Goal: Transaction & Acquisition: Purchase product/service

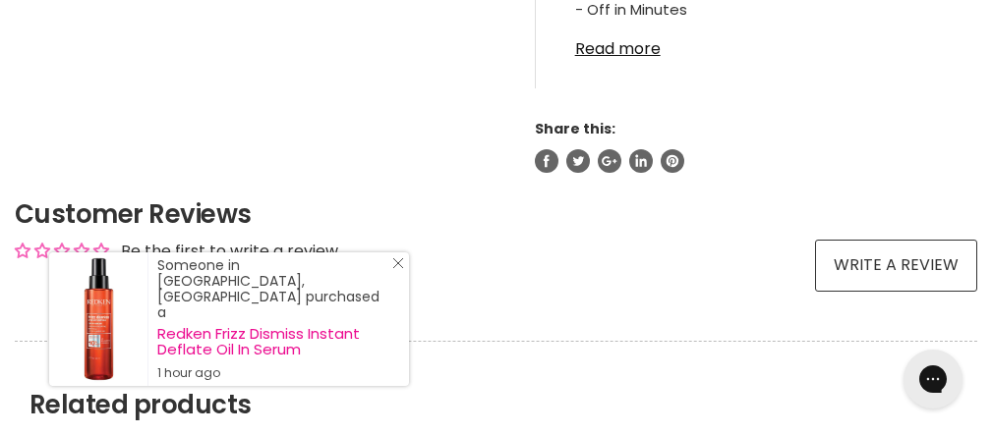
scroll to position [1241, 0]
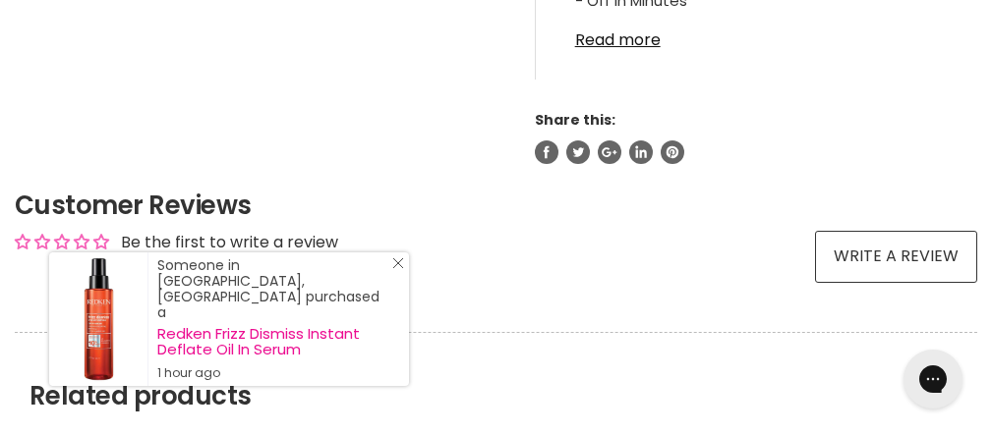
click at [399, 269] on icon "Close Icon" at bounding box center [398, 263] width 12 height 12
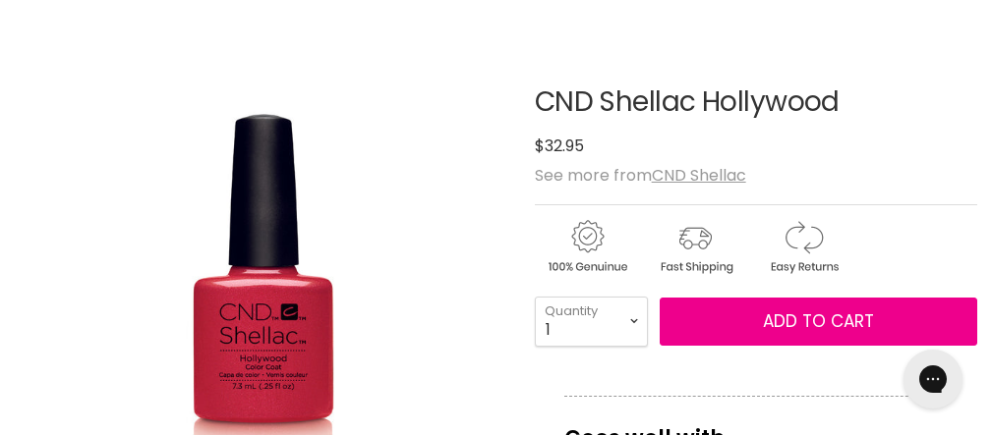
scroll to position [244, 0]
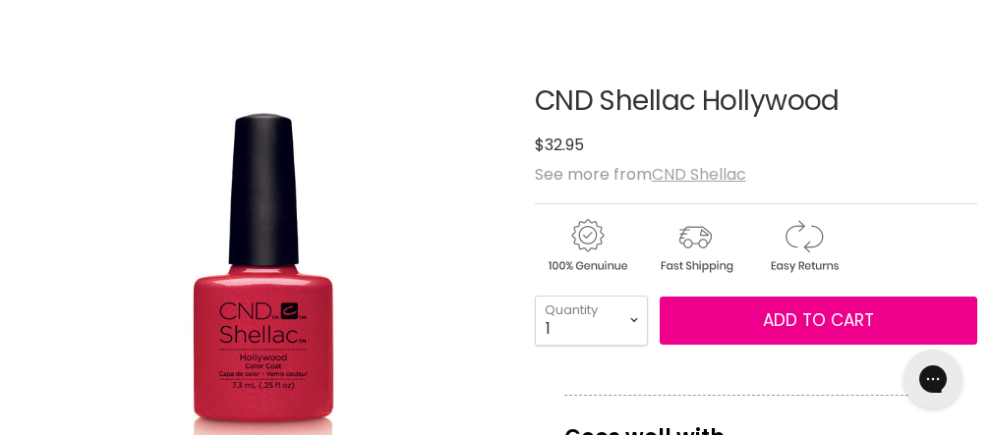
click at [687, 186] on u "CND Shellac" at bounding box center [699, 174] width 94 height 23
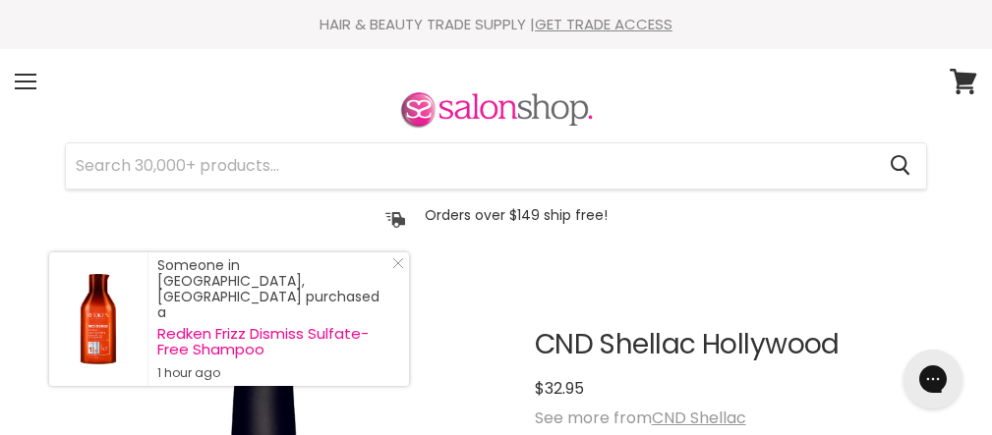
click at [398, 107] on img at bounding box center [496, 110] width 197 height 41
